Goal: Task Accomplishment & Management: Complete application form

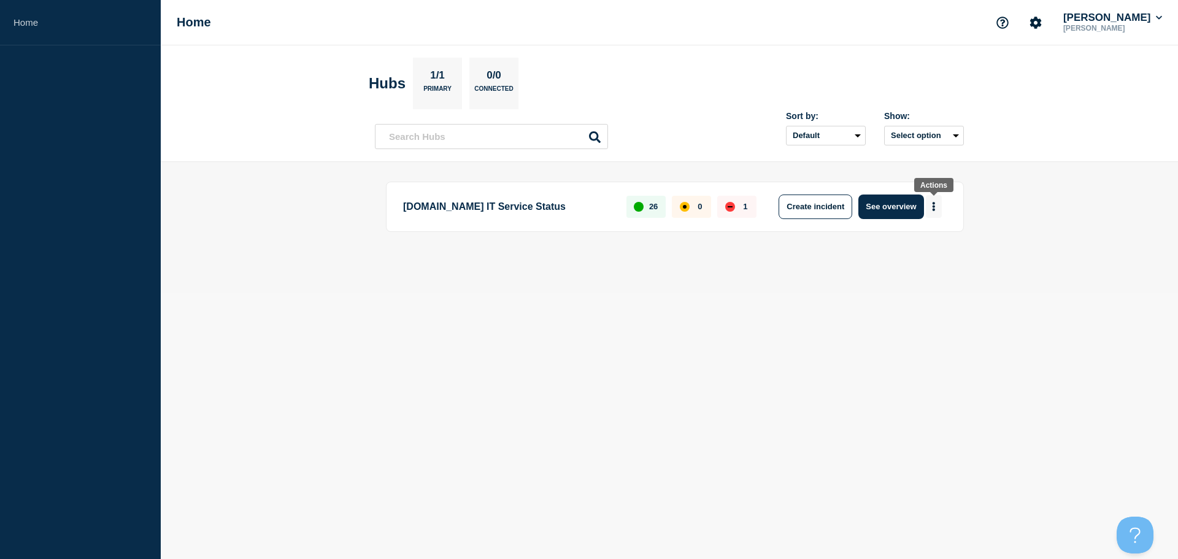
click at [933, 210] on icon "More actions" at bounding box center [933, 206] width 2 height 9
click at [939, 244] on button "Create maintenance" at bounding box center [929, 243] width 83 height 10
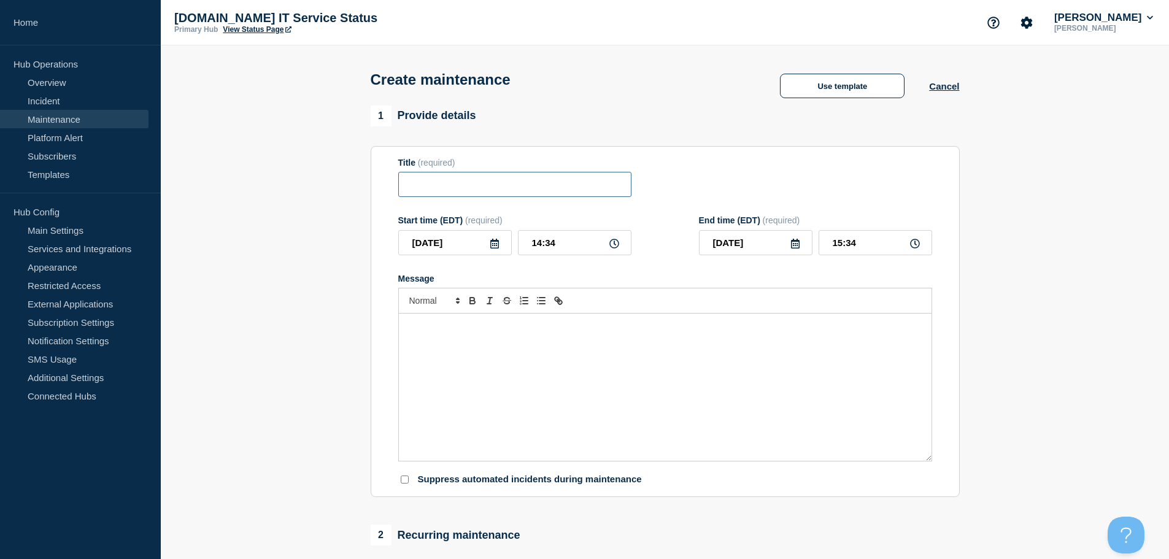
click at [513, 191] on input "Title" at bounding box center [514, 184] width 233 height 25
click at [462, 185] on input "Title" at bounding box center [514, 184] width 233 height 25
paste input "ERP AX Dynamics Emergency Maintenance"
drag, startPoint x: 448, startPoint y: 188, endPoint x: 451, endPoint y: 207, distance: 19.2
click at [448, 193] on input "ERP AX Dynamics Emergency Maintenance" at bounding box center [514, 184] width 233 height 25
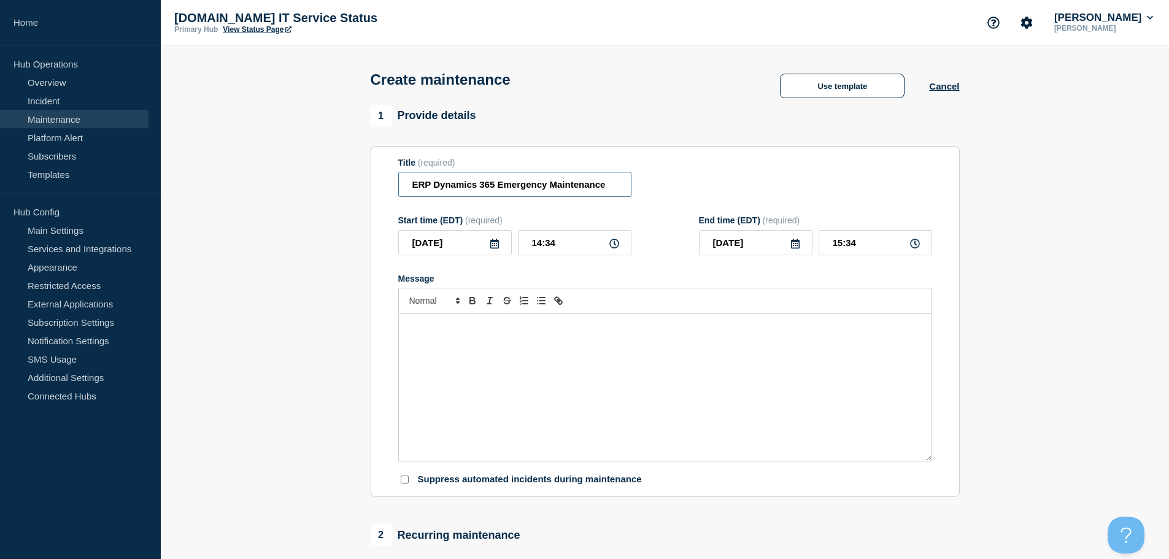
type input "ERP Dynamics 365 Emergency Maintenance"
drag, startPoint x: 477, startPoint y: 242, endPoint x: 486, endPoint y: 245, distance: 8.9
click at [485, 244] on input "2025-08-26" at bounding box center [454, 242] width 113 height 25
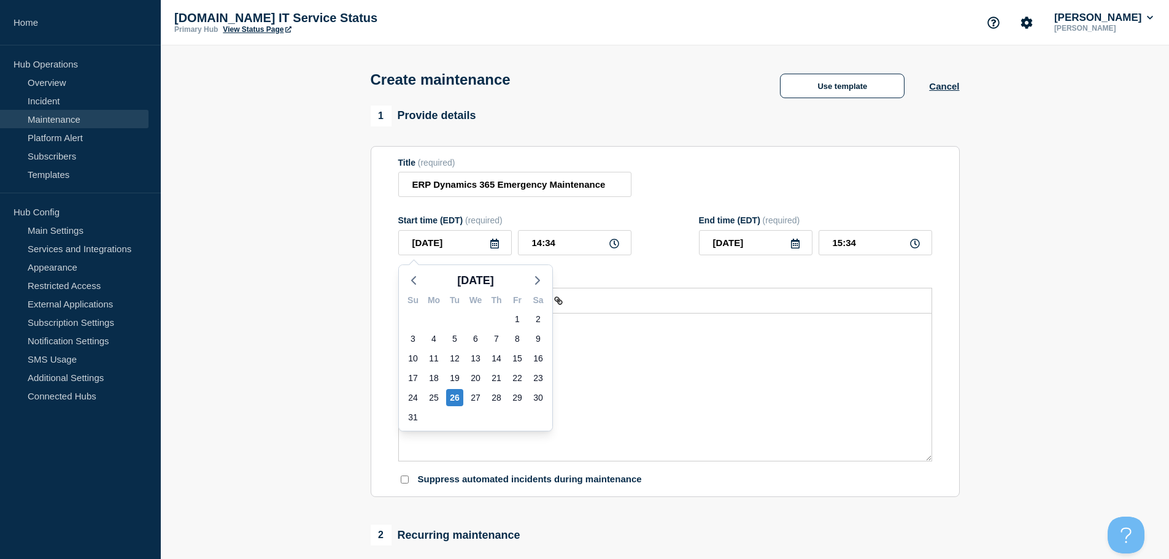
click at [492, 245] on icon at bounding box center [495, 244] width 10 height 10
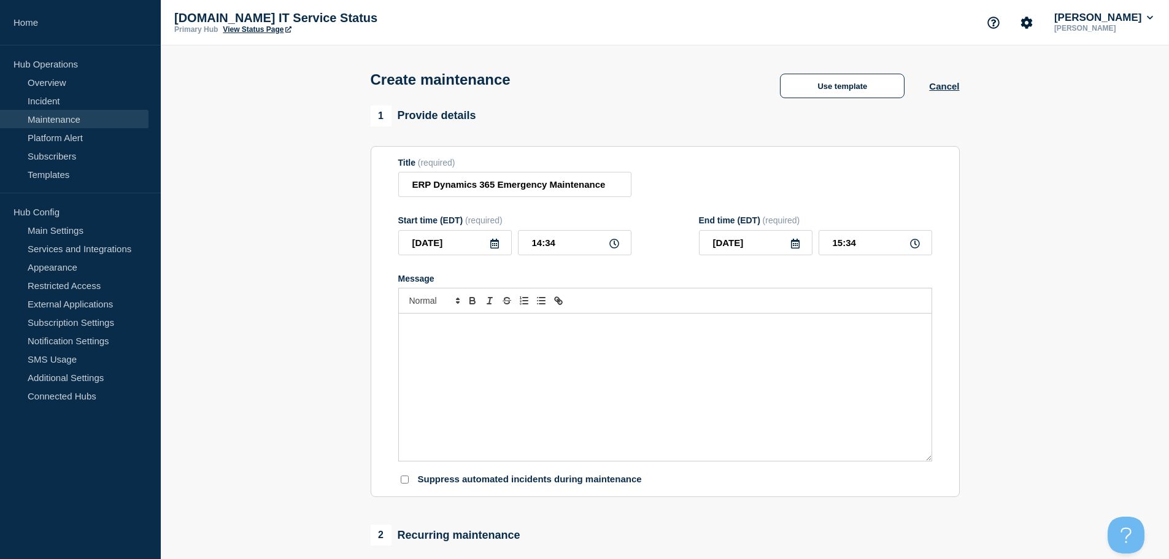
click at [493, 246] on icon at bounding box center [494, 244] width 9 height 10
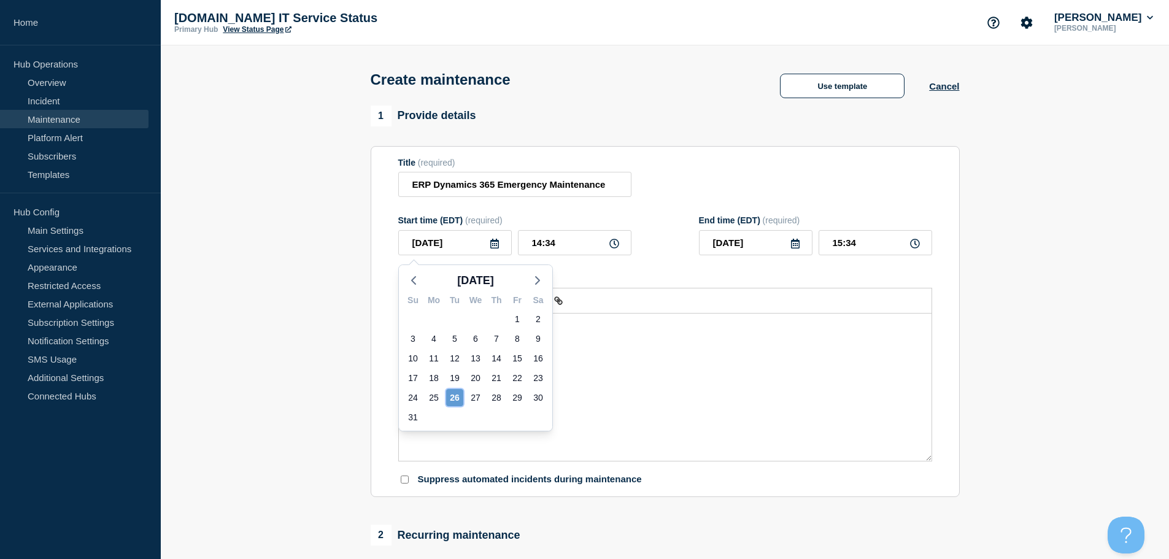
click at [457, 399] on div "26" at bounding box center [454, 397] width 17 height 17
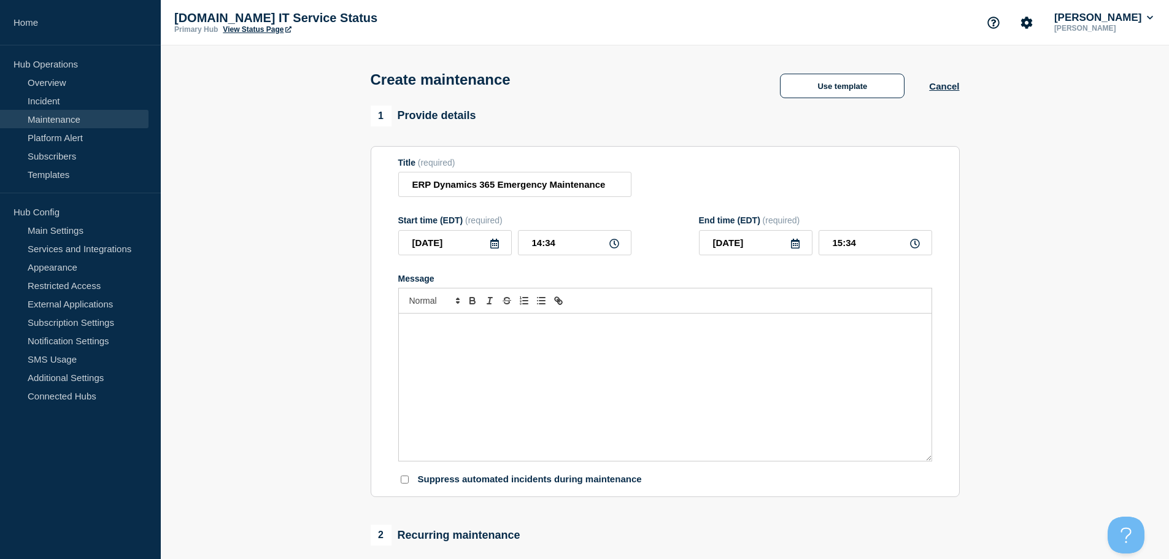
click at [614, 248] on icon at bounding box center [614, 244] width 10 height 10
click at [556, 245] on input "14:34" at bounding box center [574, 242] width 113 height 25
drag, startPoint x: 573, startPoint y: 246, endPoint x: 380, endPoint y: 250, distance: 192.7
click at [439, 250] on div "2025-08-26 14:34" at bounding box center [514, 242] width 233 height 25
type input "19:00"
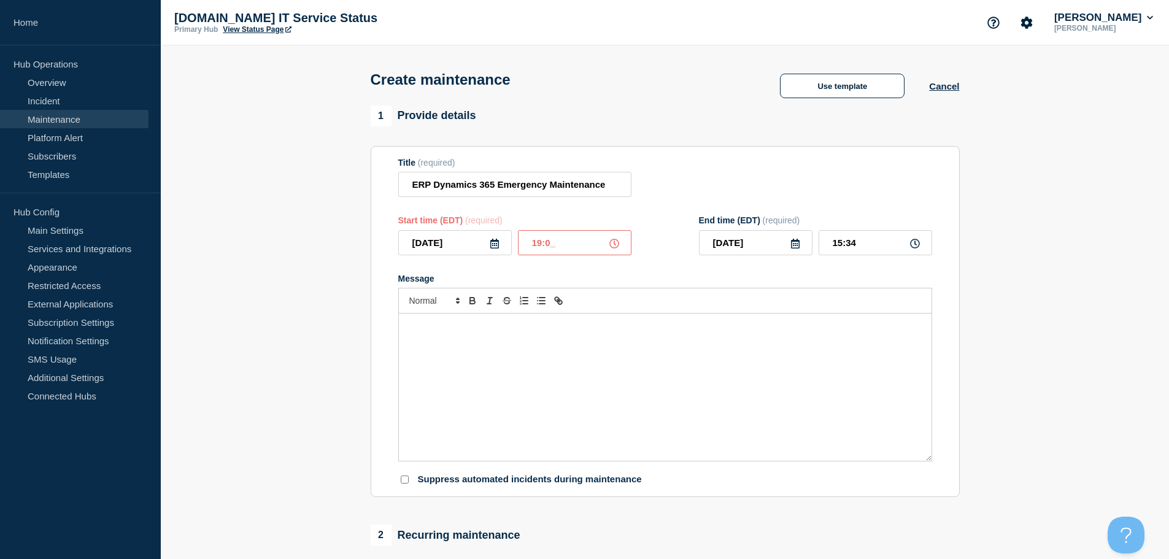
type input "20:00"
click at [802, 250] on input "2025-08-26" at bounding box center [755, 242] width 113 height 25
click at [797, 248] on icon at bounding box center [795, 244] width 10 height 10
click at [763, 393] on div "26" at bounding box center [755, 397] width 17 height 17
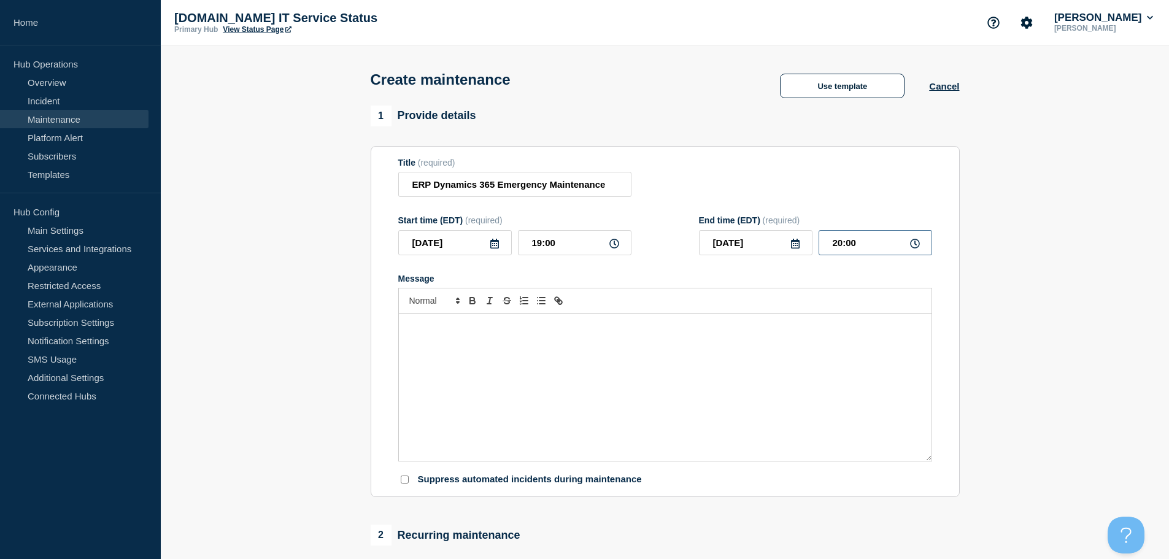
click at [878, 249] on input "20:00" at bounding box center [874, 242] width 113 height 25
click at [553, 417] on div "Message" at bounding box center [665, 386] width 532 height 147
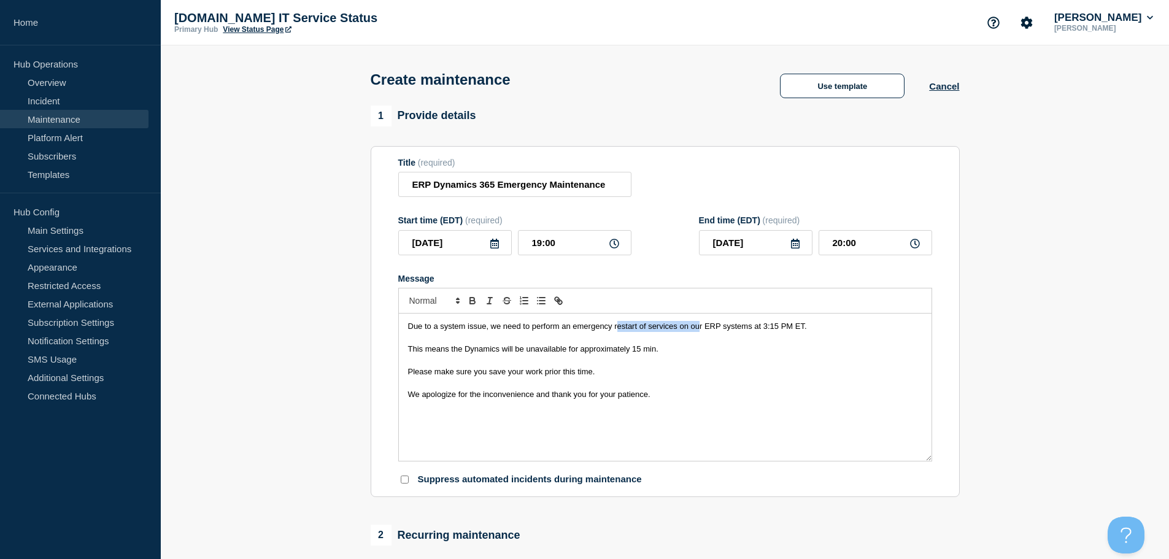
drag, startPoint x: 618, startPoint y: 328, endPoint x: 701, endPoint y: 332, distance: 82.3
click at [701, 331] on span "Due to a system issue, we need to perform an emergency restart of services on o…" at bounding box center [607, 325] width 399 height 9
drag, startPoint x: 705, startPoint y: 329, endPoint x: 722, endPoint y: 333, distance: 17.1
click at [723, 331] on span "Due to a system issue, we need to perform an emergency updatesr ERP systems at …" at bounding box center [579, 325] width 342 height 9
click at [718, 350] on p "This means the Dynamics will be unavailable for approximately 15 min." at bounding box center [665, 349] width 514 height 11
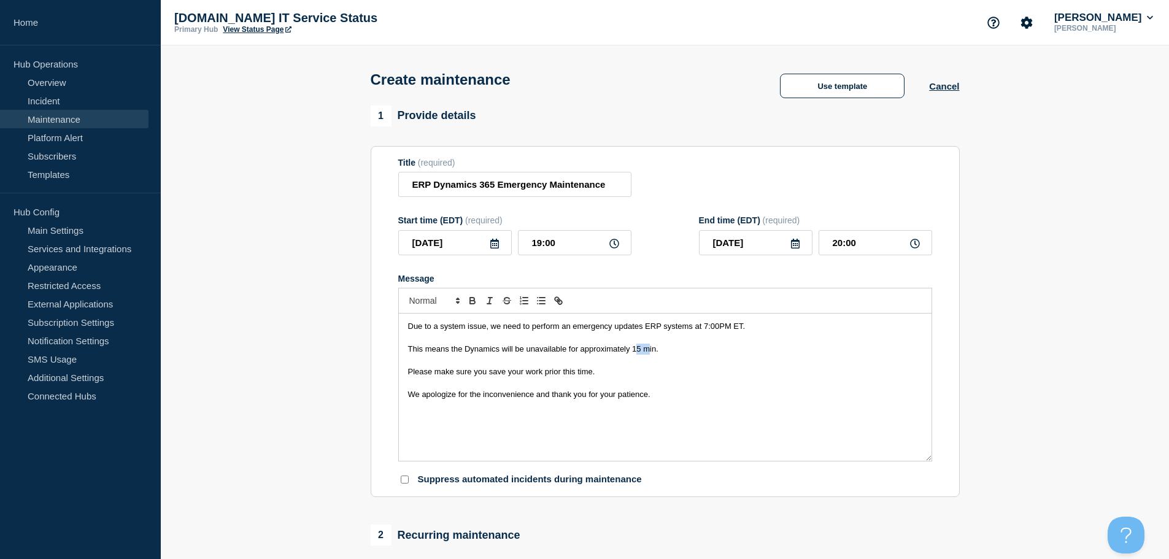
drag, startPoint x: 634, startPoint y: 352, endPoint x: 644, endPoint y: 352, distance: 10.4
click at [644, 352] on span "This means the Dynamics will be unavailable for approximately 15 min." at bounding box center [533, 348] width 250 height 9
click at [640, 352] on span "This means the Dynamics will be unavailable for approximately 1 hour." at bounding box center [532, 348] width 248 height 9
drag, startPoint x: 853, startPoint y: 241, endPoint x: 854, endPoint y: 262, distance: 20.9
click at [853, 254] on input "20:00" at bounding box center [874, 242] width 113 height 25
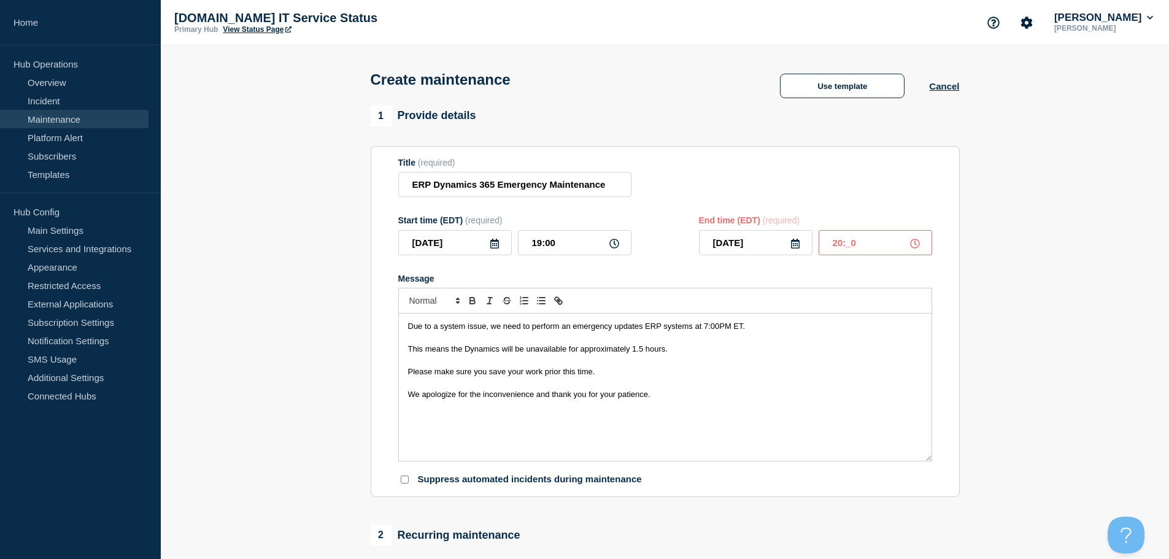
type input "20:30"
click at [989, 333] on section "1 Provide details Title (required) ERP Dynamics 365 Emergency Maintenance Start…" at bounding box center [665, 531] width 1008 height 851
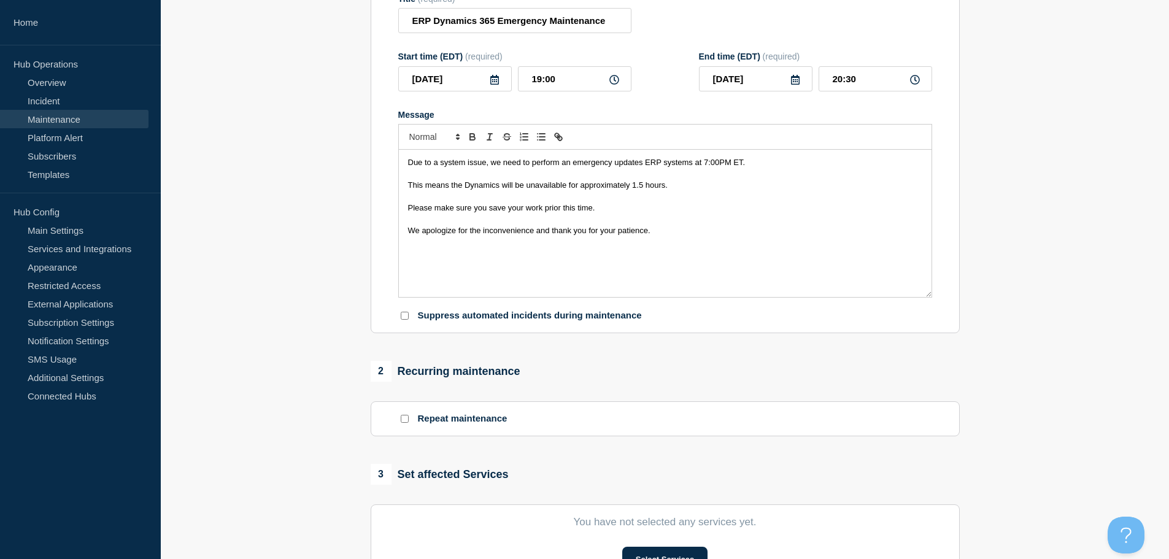
scroll to position [307, 0]
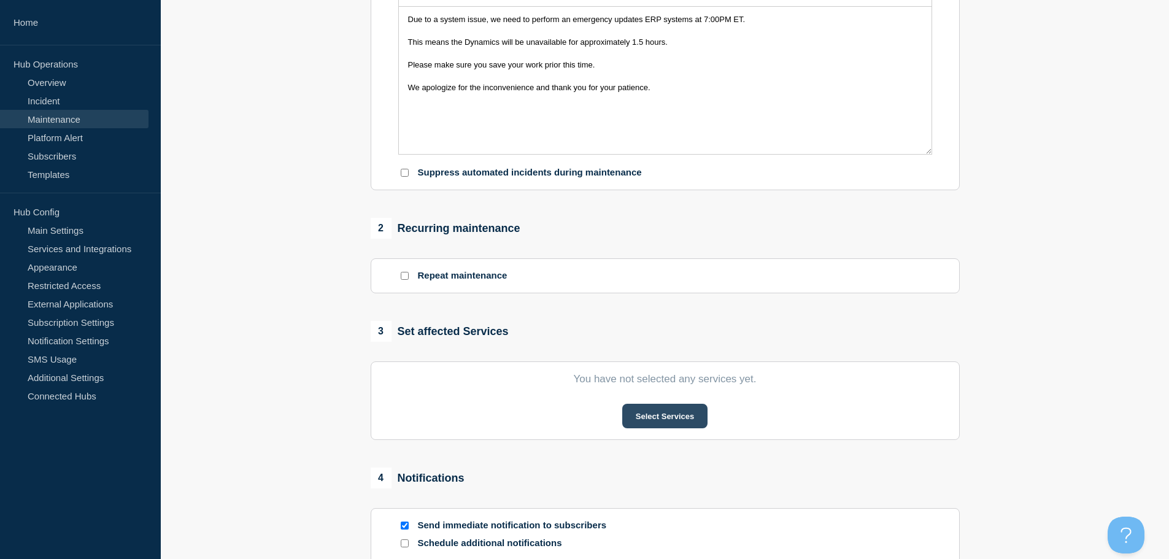
click at [656, 418] on button "Select Services" at bounding box center [664, 416] width 85 height 25
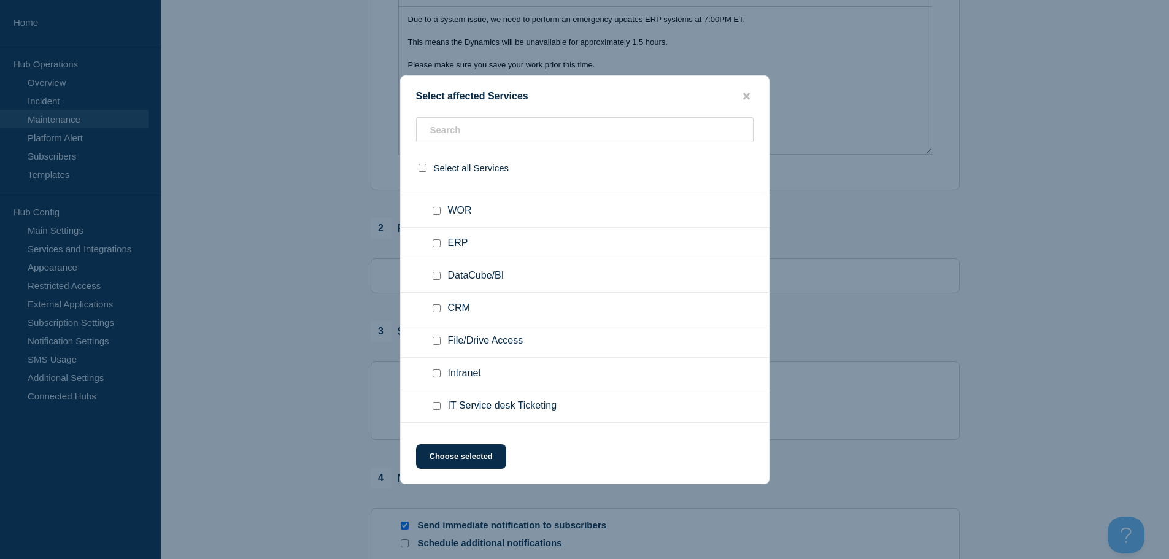
scroll to position [184, 0]
click at [436, 213] on input "ERP checkbox" at bounding box center [436, 211] width 8 height 8
checkbox input "true"
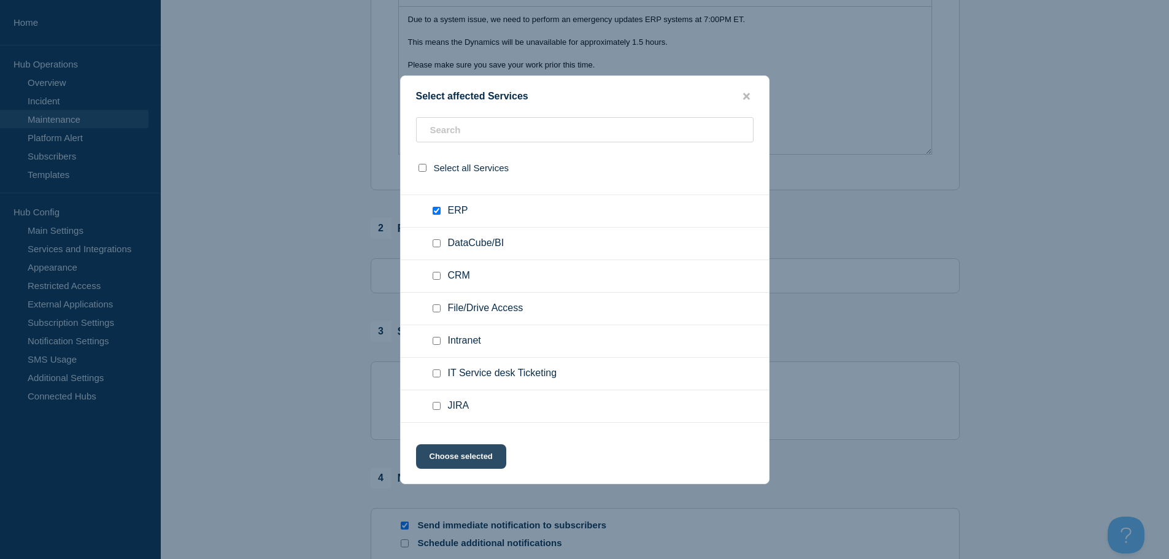
click at [473, 456] on button "Choose selected" at bounding box center [461, 456] width 90 height 25
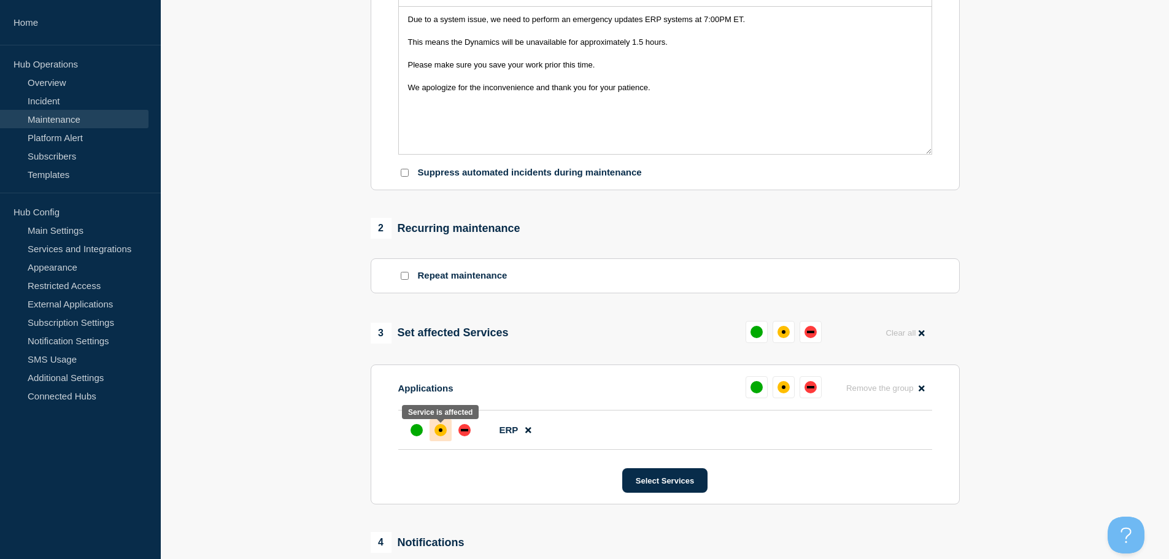
click at [435, 438] on div at bounding box center [440, 430] width 22 height 22
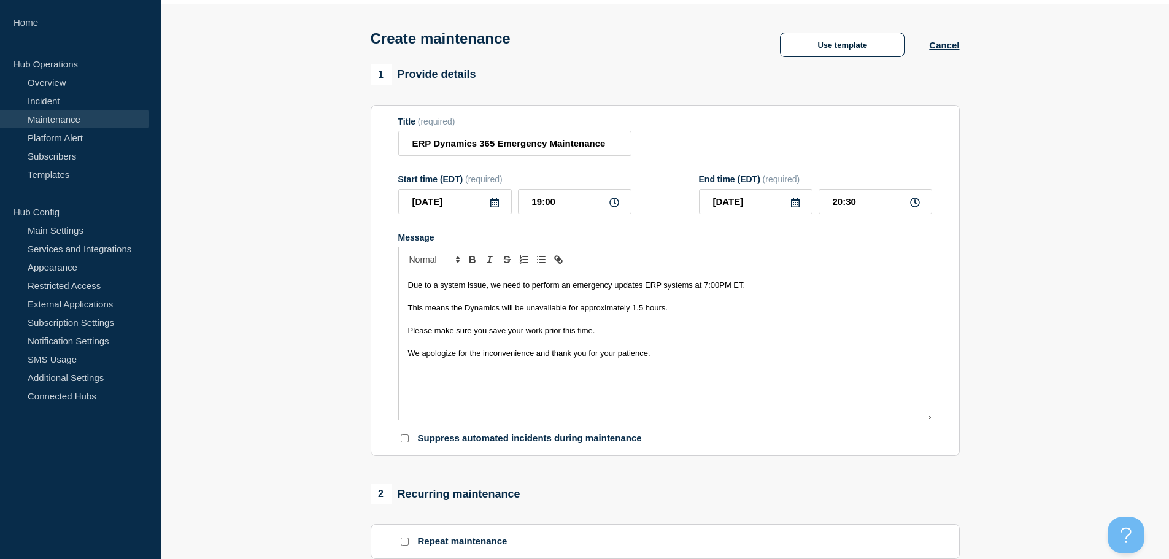
scroll to position [61, 0]
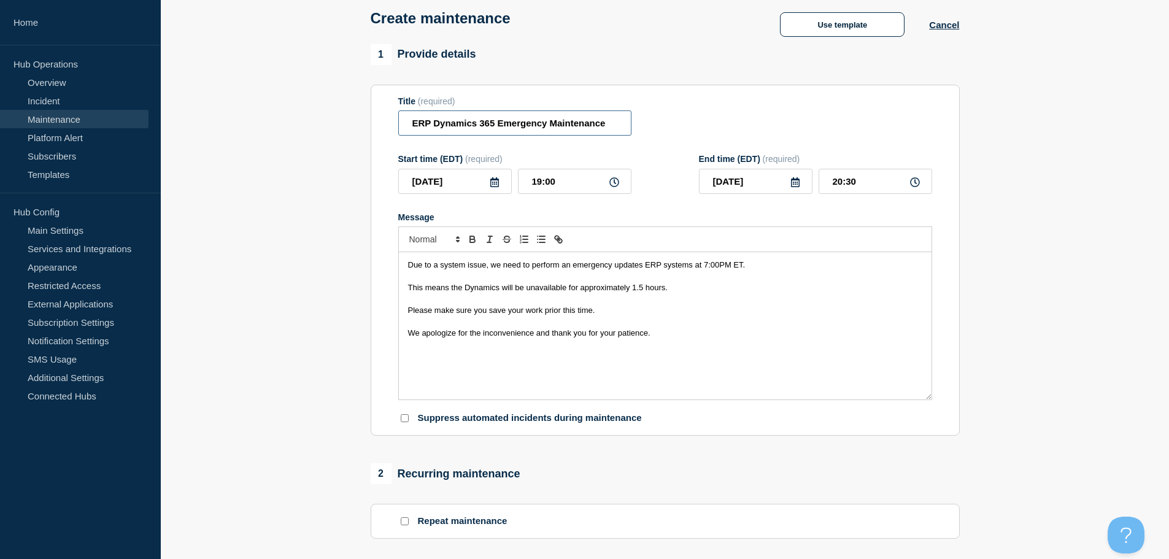
drag, startPoint x: 622, startPoint y: 126, endPoint x: 390, endPoint y: 125, distance: 232.5
click at [390, 125] on section "Title (required) ERP Dynamics 365 Emergency Maintenance Start time (EDT) (requi…" at bounding box center [665, 261] width 589 height 352
drag, startPoint x: 724, startPoint y: 357, endPoint x: 281, endPoint y: 262, distance: 453.6
click at [281, 262] on section "1 Provide details Title (required) ERP Dynamics 365 Emergency Maintenance Start…" at bounding box center [665, 502] width 1008 height 916
click at [618, 327] on p "Message" at bounding box center [665, 321] width 514 height 11
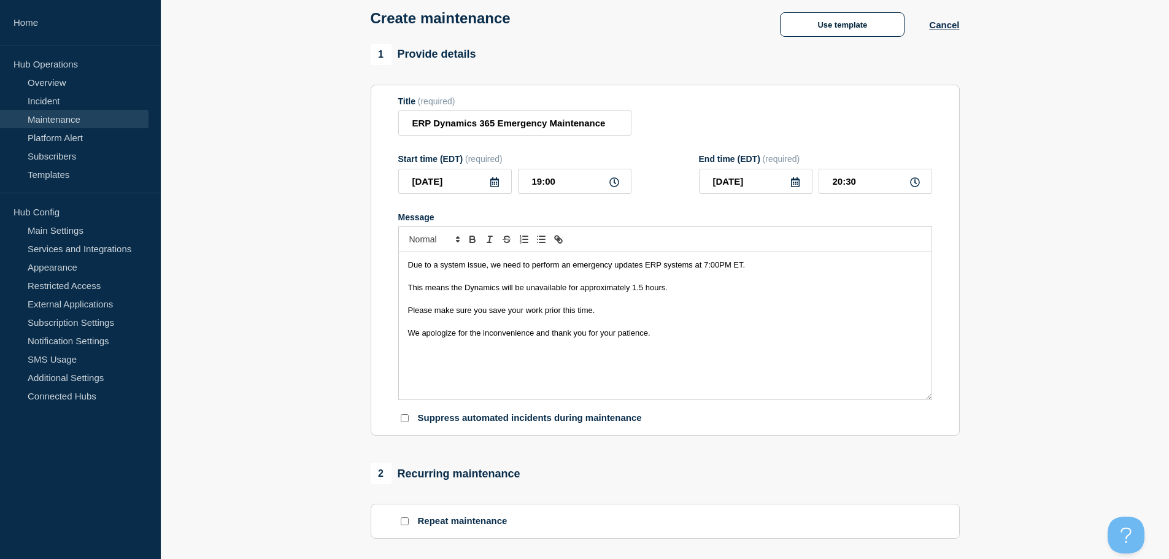
click at [409, 291] on span "This means the Dynamics will be unavailable for approximately 1.5 hours." at bounding box center [537, 287] width 259 height 9
click at [1063, 265] on section "1 Provide details Title (required) ERP Dynamics 365 Emergency Maintenance Start…" at bounding box center [665, 502] width 1008 height 916
click at [644, 267] on span "Due to a system issue, we need to perform an emergency updates ERP systems at 7…" at bounding box center [576, 264] width 337 height 9
click at [1050, 314] on section "1 Provide details Title (required) ERP Dynamics 365 Emergency Maintenance Start…" at bounding box center [665, 502] width 1008 height 916
